Goal: Navigation & Orientation: Find specific page/section

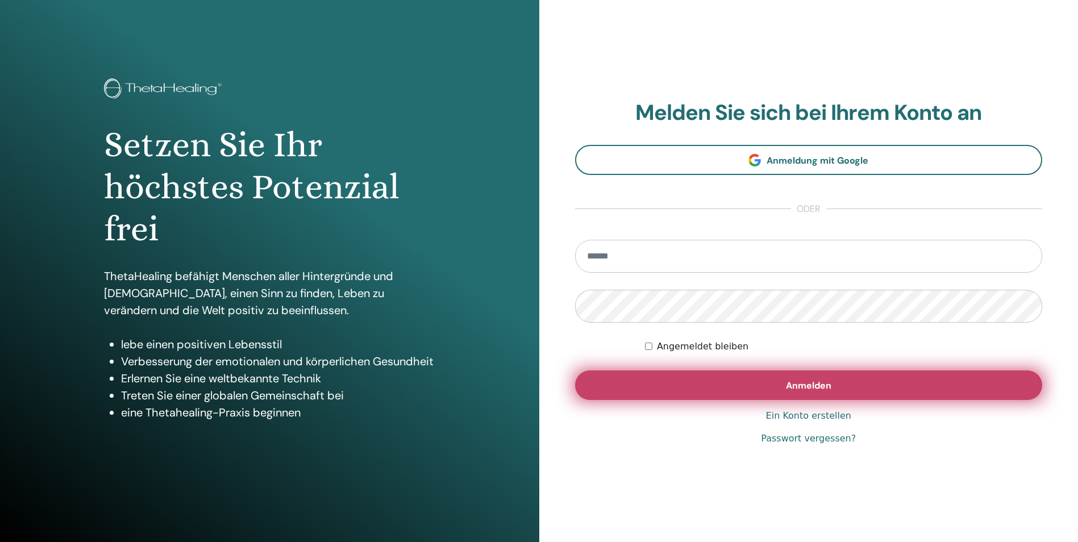
type input "**********"
click at [816, 388] on span "Anmelden" at bounding box center [808, 386] width 45 height 12
